Goal: Task Accomplishment & Management: Use online tool/utility

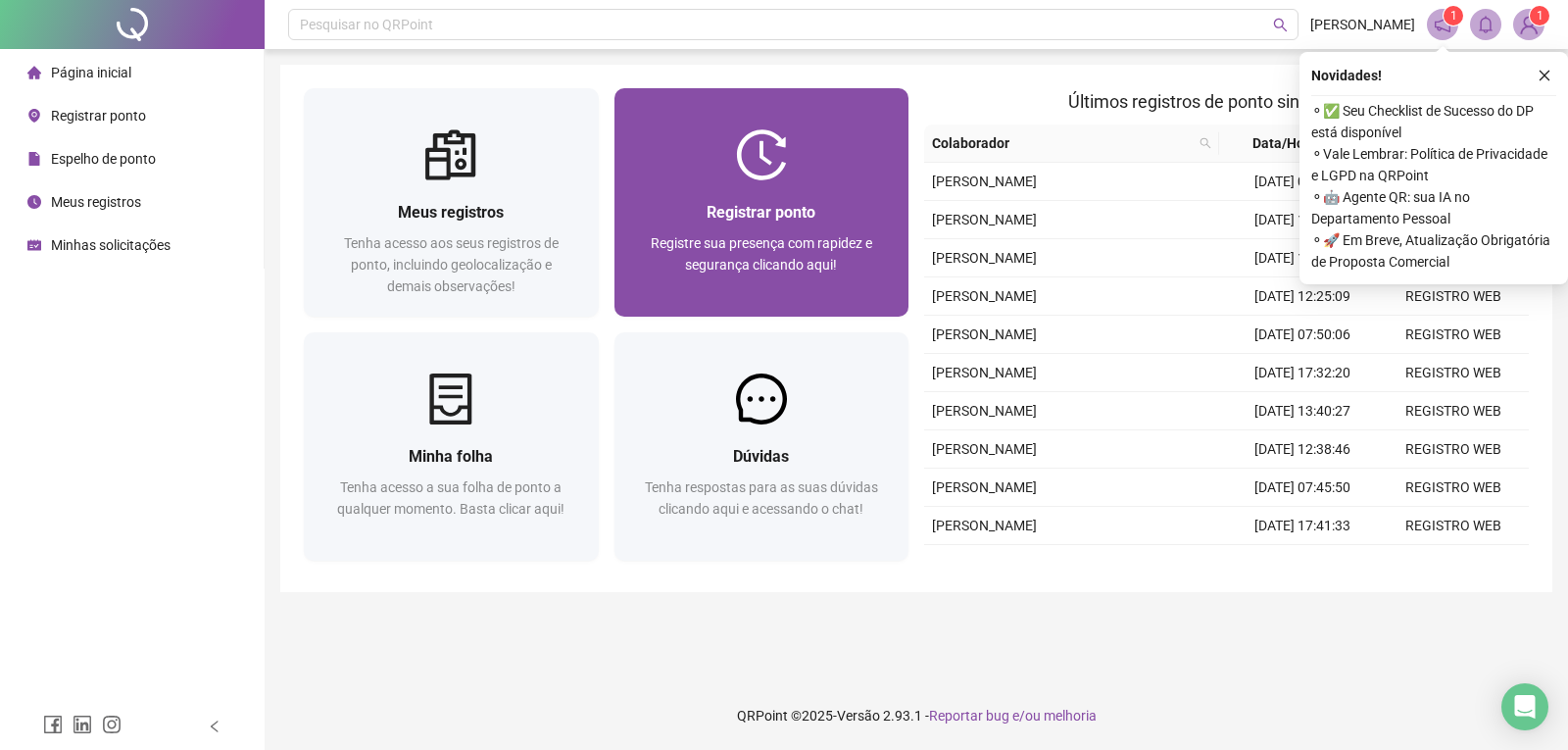
click at [805, 231] on div "Registrar ponto Registre sua presença com rapidez e segurança clicando aqui!" at bounding box center [762, 249] width 248 height 97
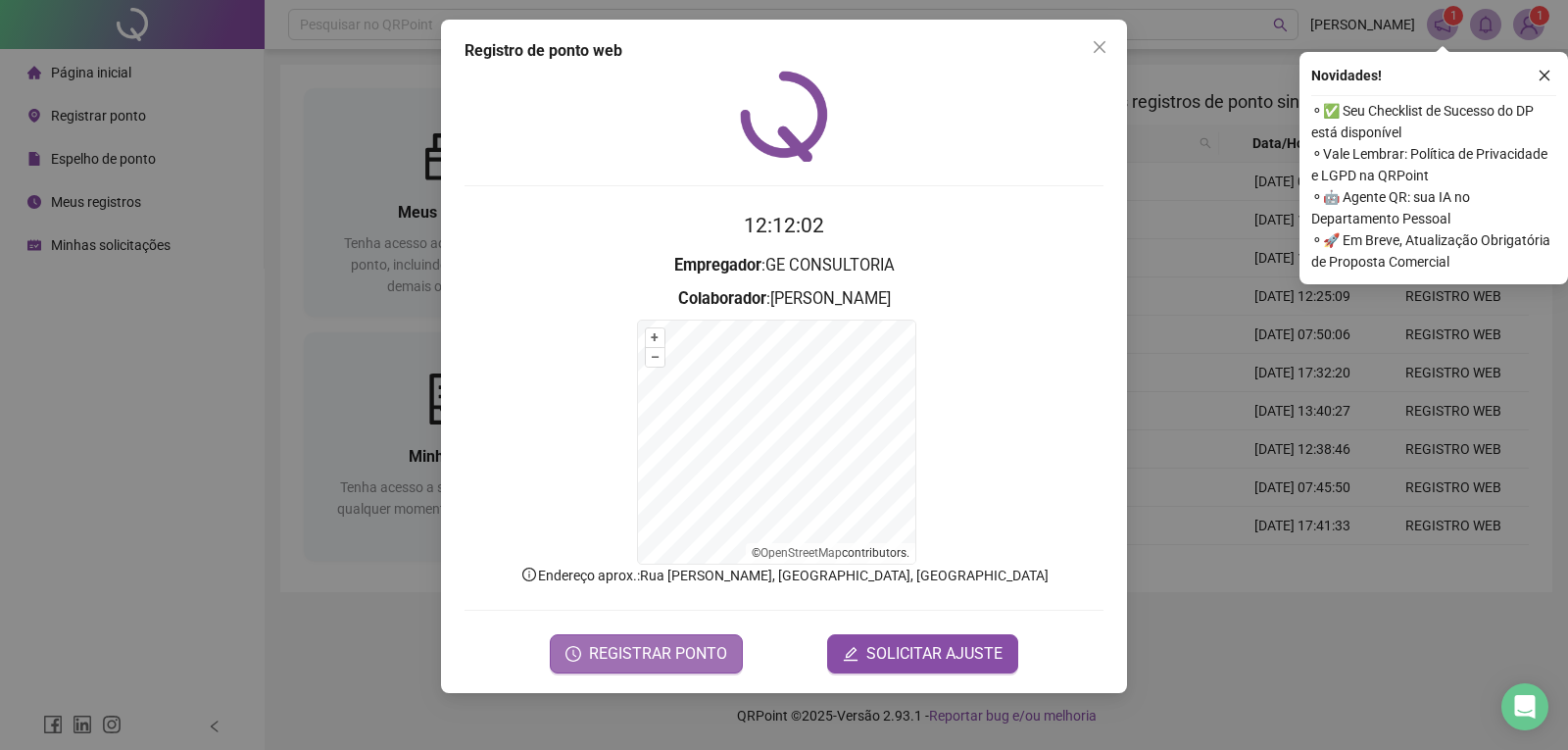
click at [683, 658] on span "REGISTRAR PONTO" at bounding box center [659, 654] width 139 height 24
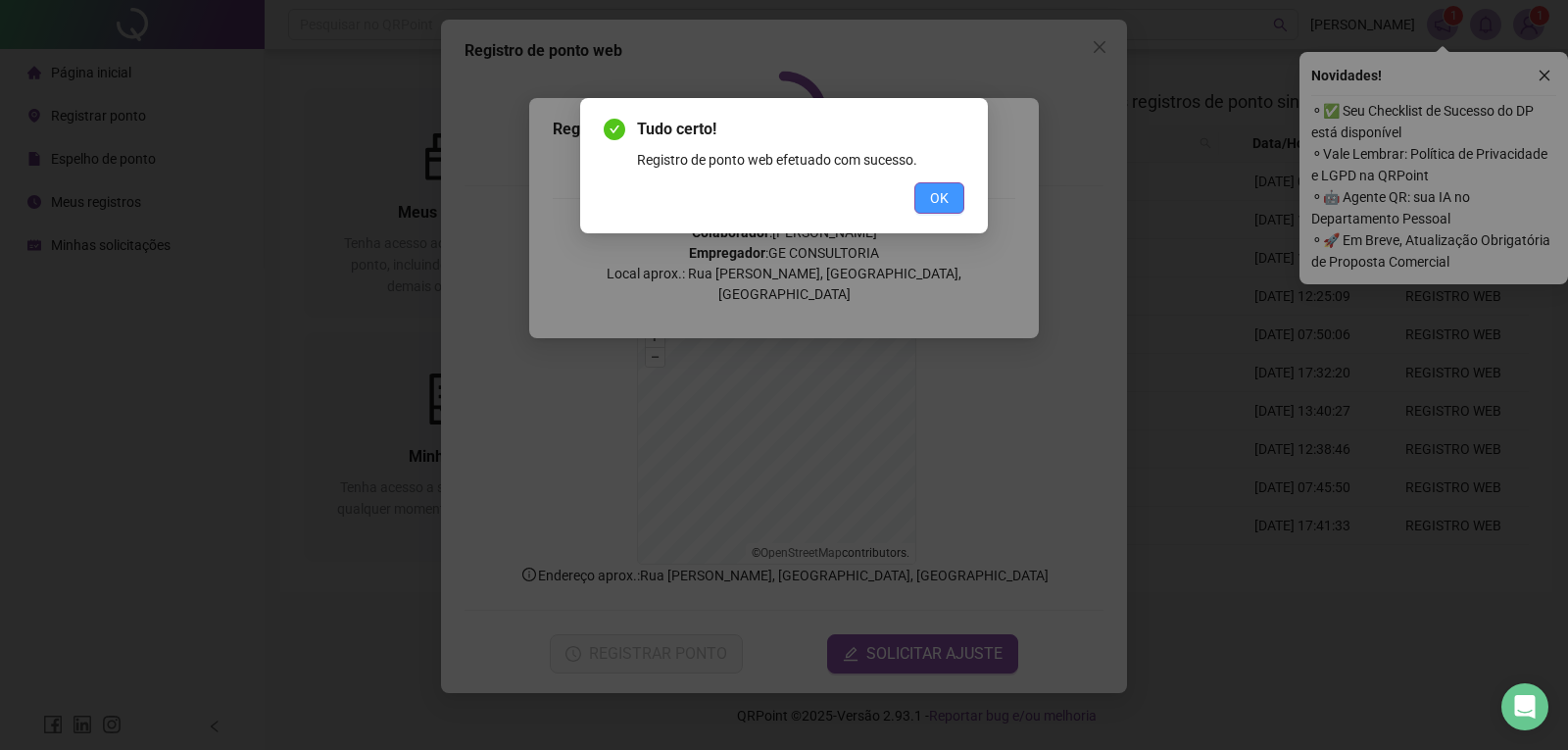
click at [946, 182] on button "OK" at bounding box center [939, 198] width 50 height 32
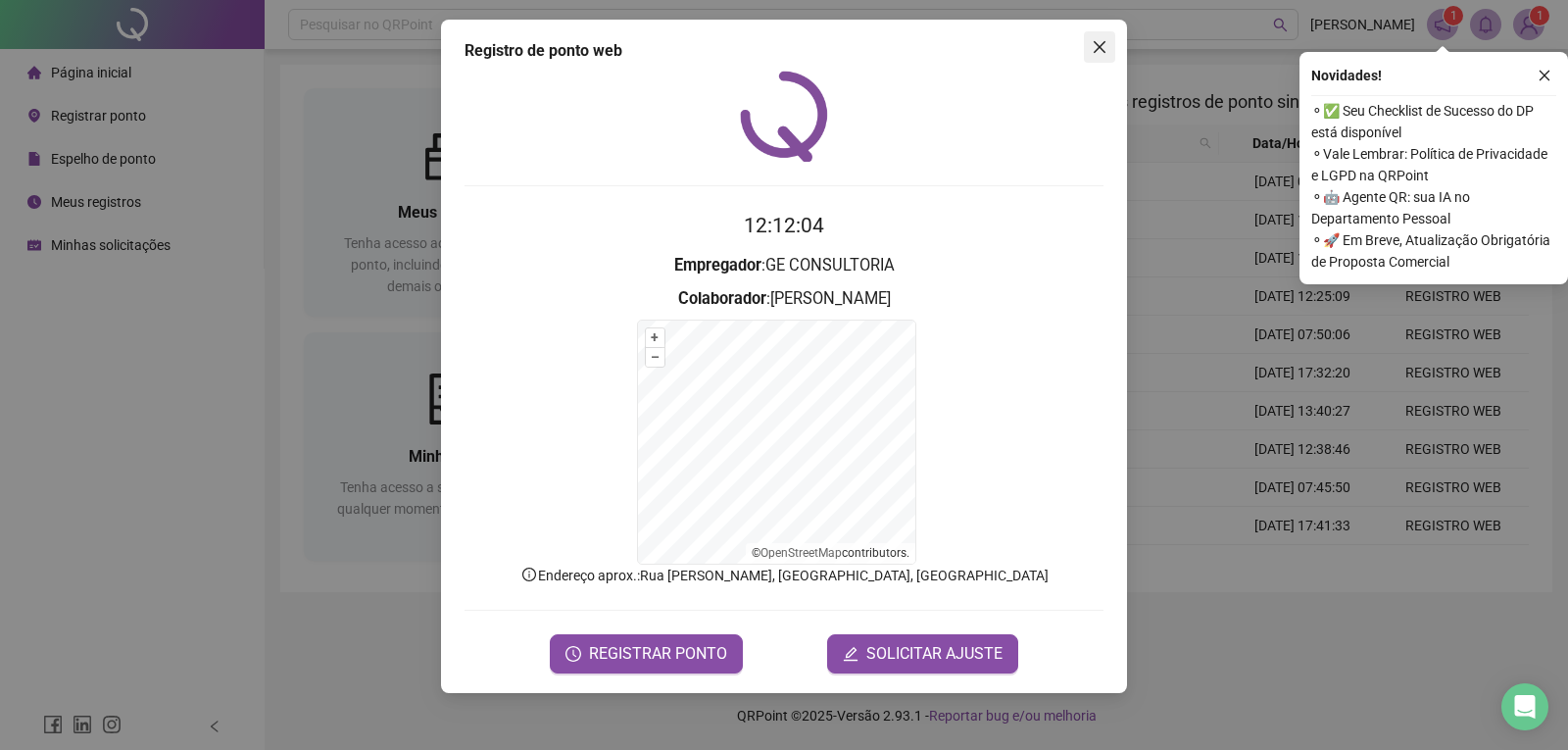
click at [1099, 45] on icon "close" at bounding box center [1099, 48] width 16 height 16
